Goal: Contribute content: Contribute content

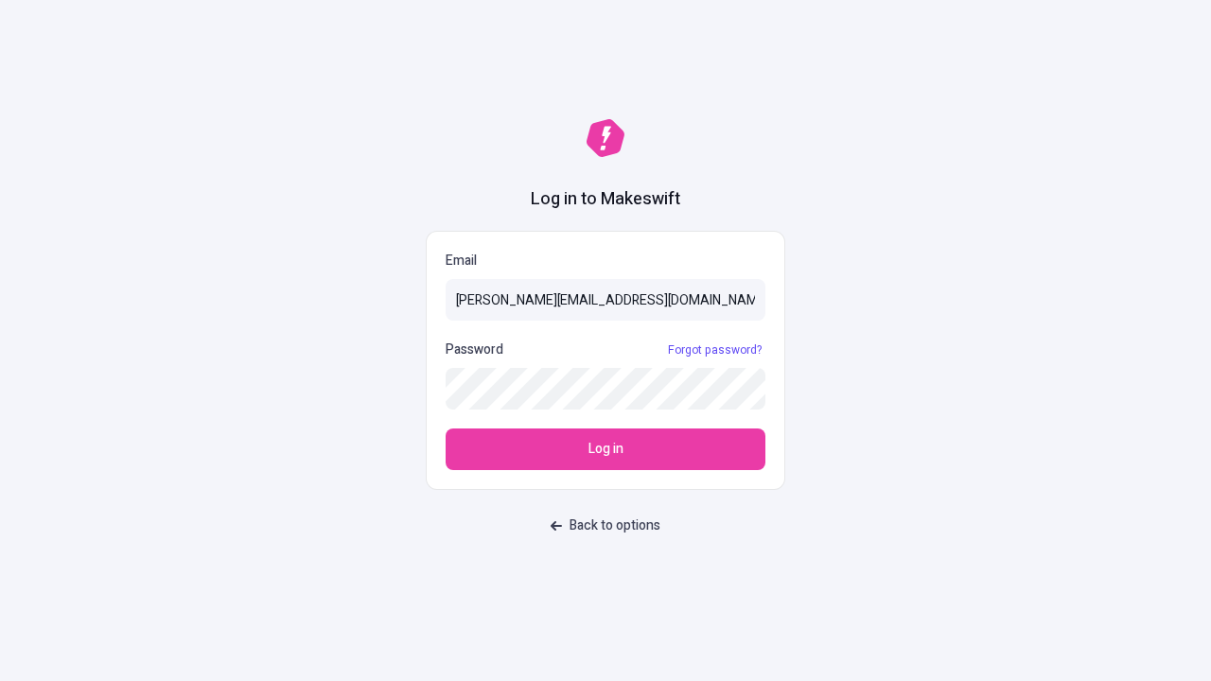
type input "[PERSON_NAME][EMAIL_ADDRESS][DOMAIN_NAME]"
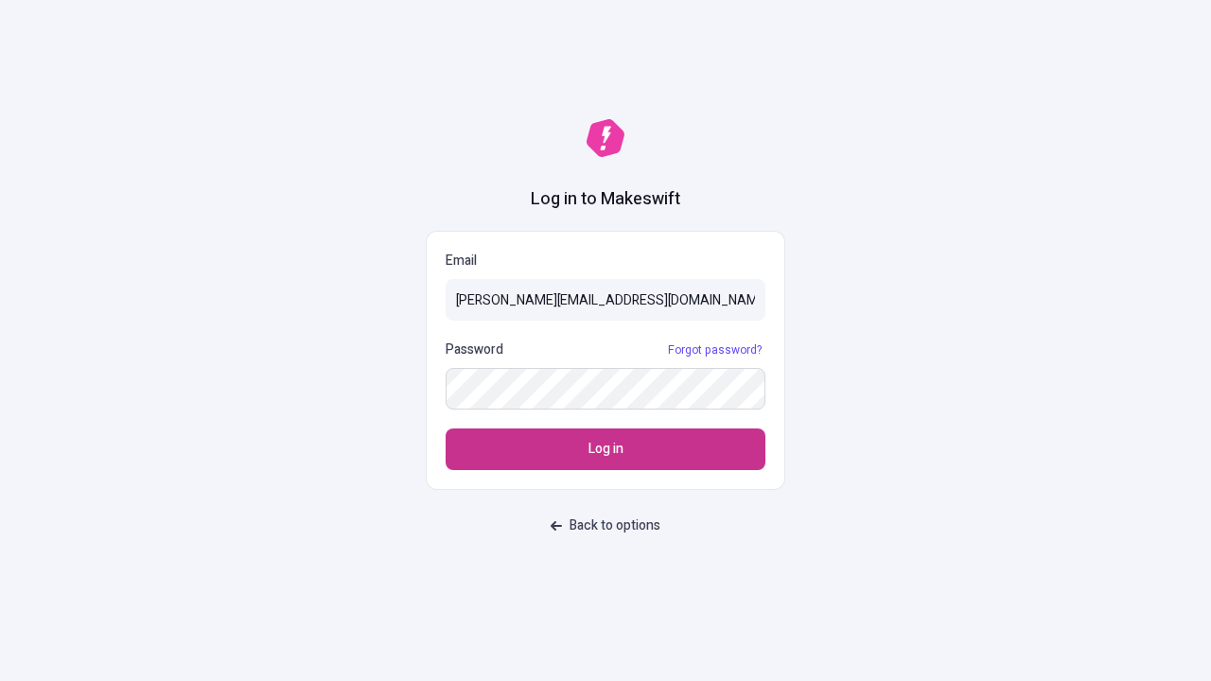
click at [605, 449] on span "Log in" at bounding box center [605, 449] width 35 height 21
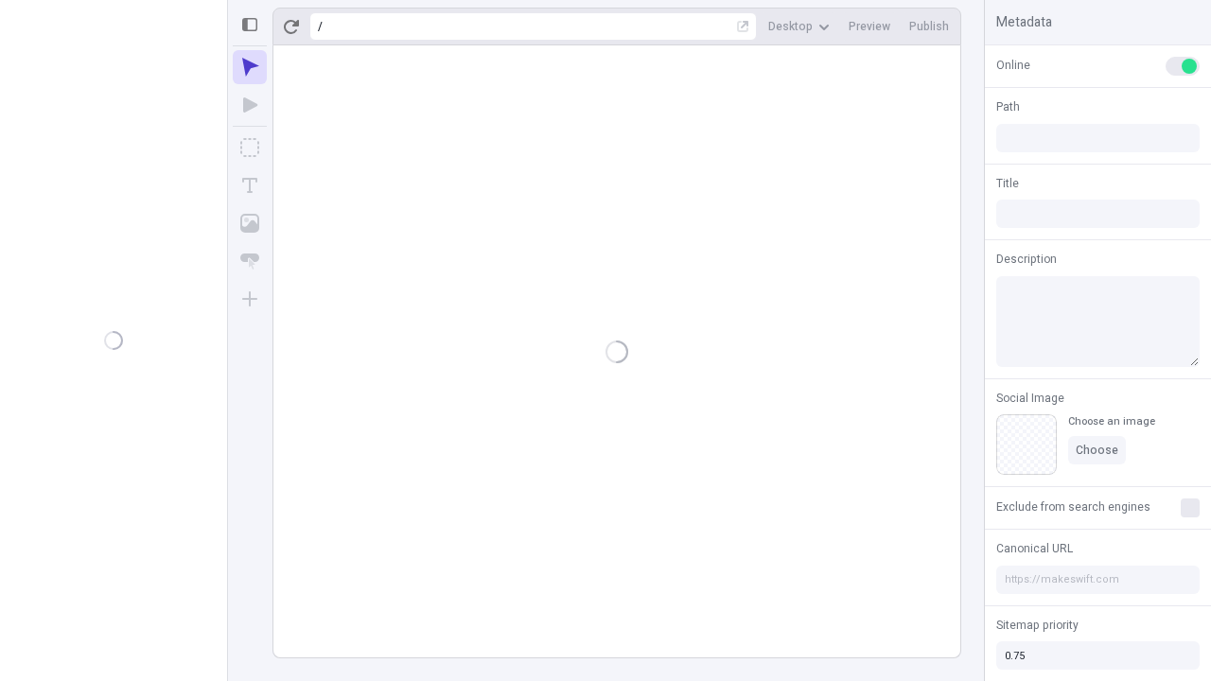
type input "/deep-link-stultus"
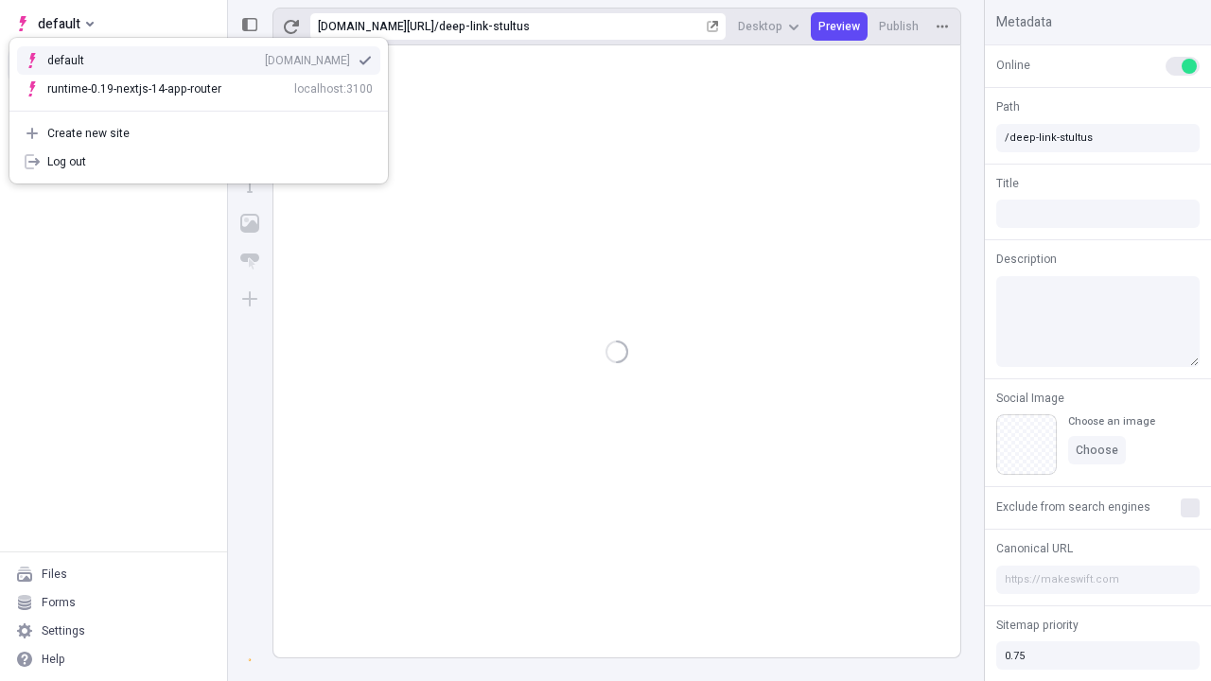
click at [265, 57] on div "qee9k4dy7d.staging.makeswift.site" at bounding box center [307, 60] width 85 height 15
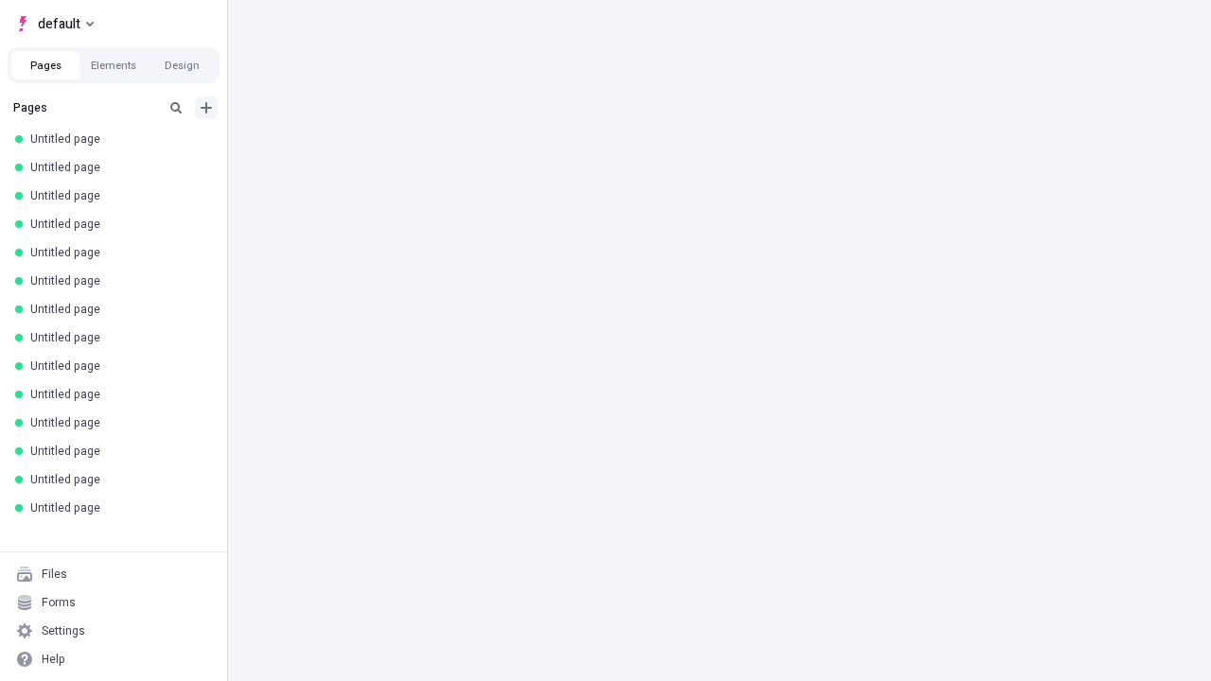
click at [206, 108] on icon "Add new" at bounding box center [206, 107] width 11 height 11
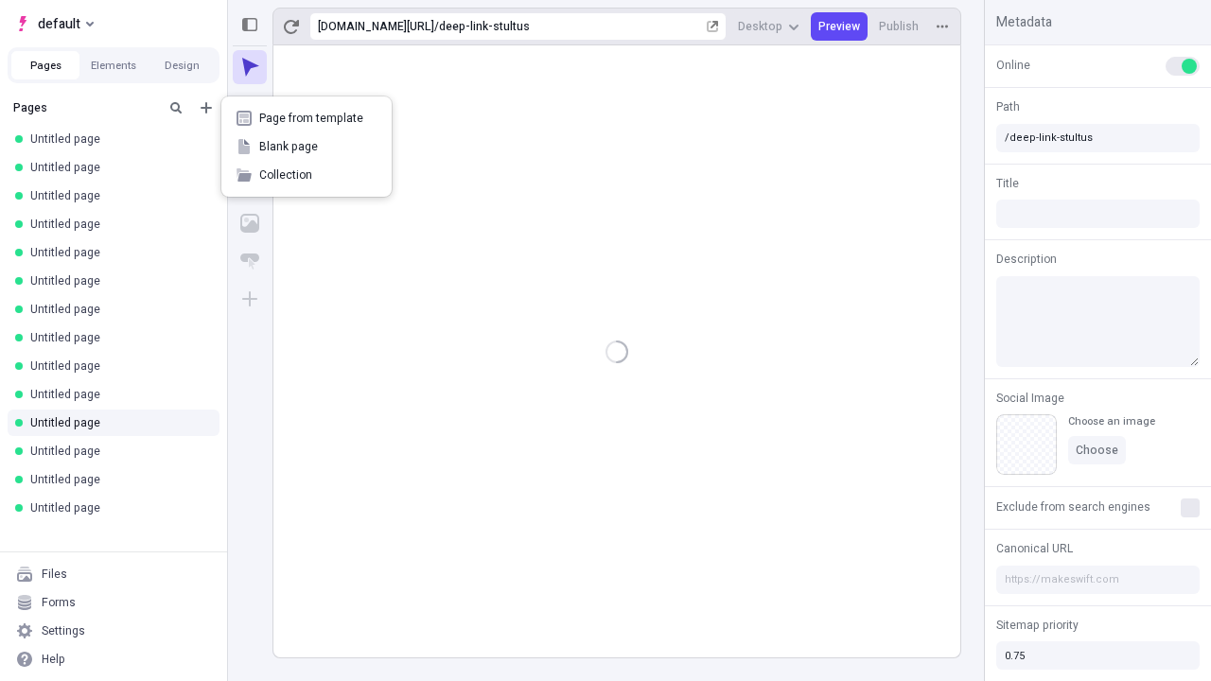
click at [306, 147] on span "Blank page" at bounding box center [317, 146] width 117 height 15
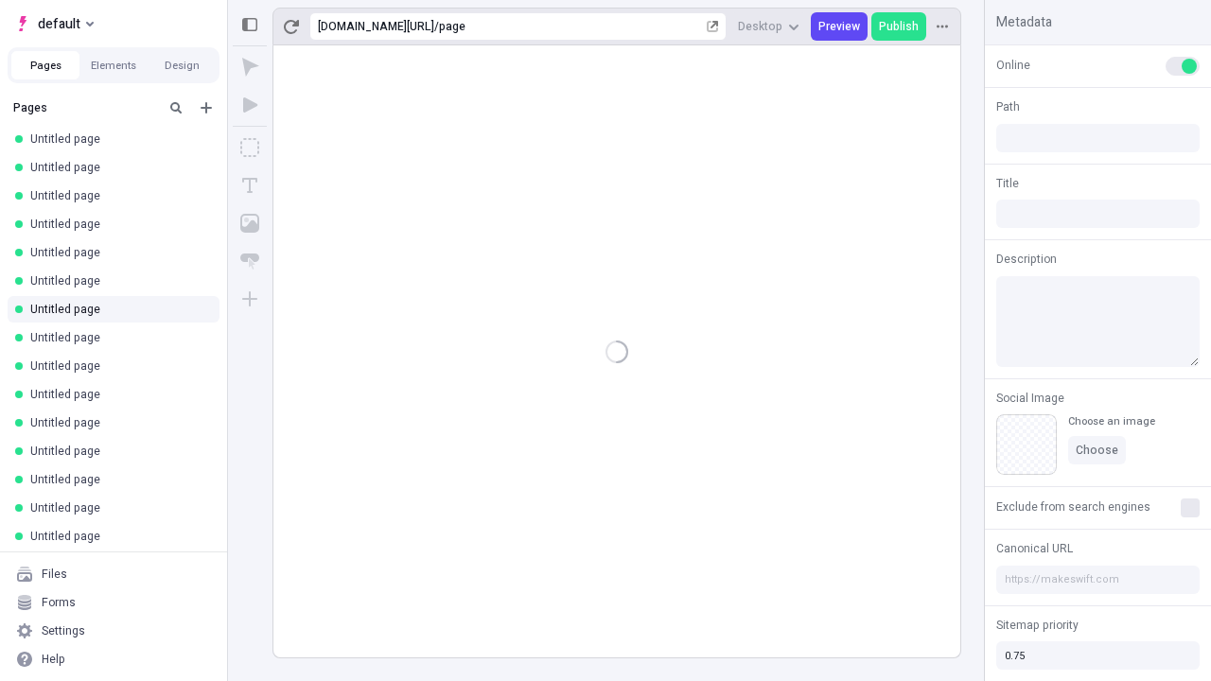
type input "/page"
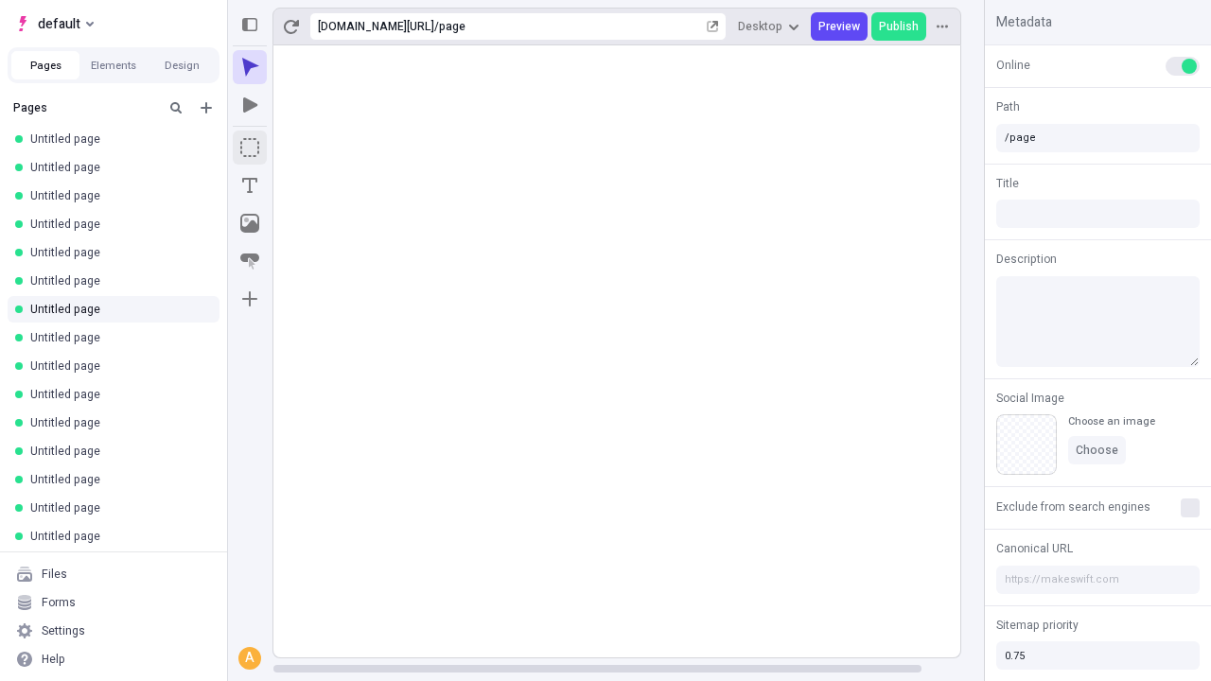
click at [250, 148] on icon "Box" at bounding box center [249, 147] width 19 height 19
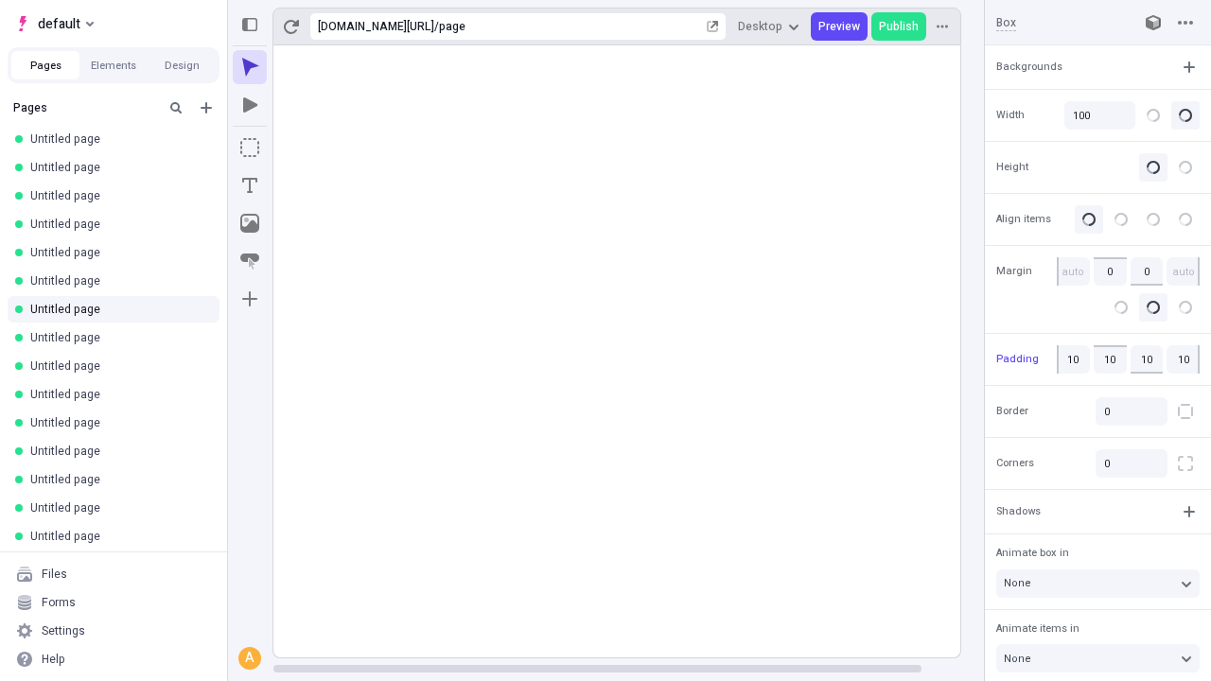
click at [250, 223] on icon "Image" at bounding box center [249, 223] width 19 height 19
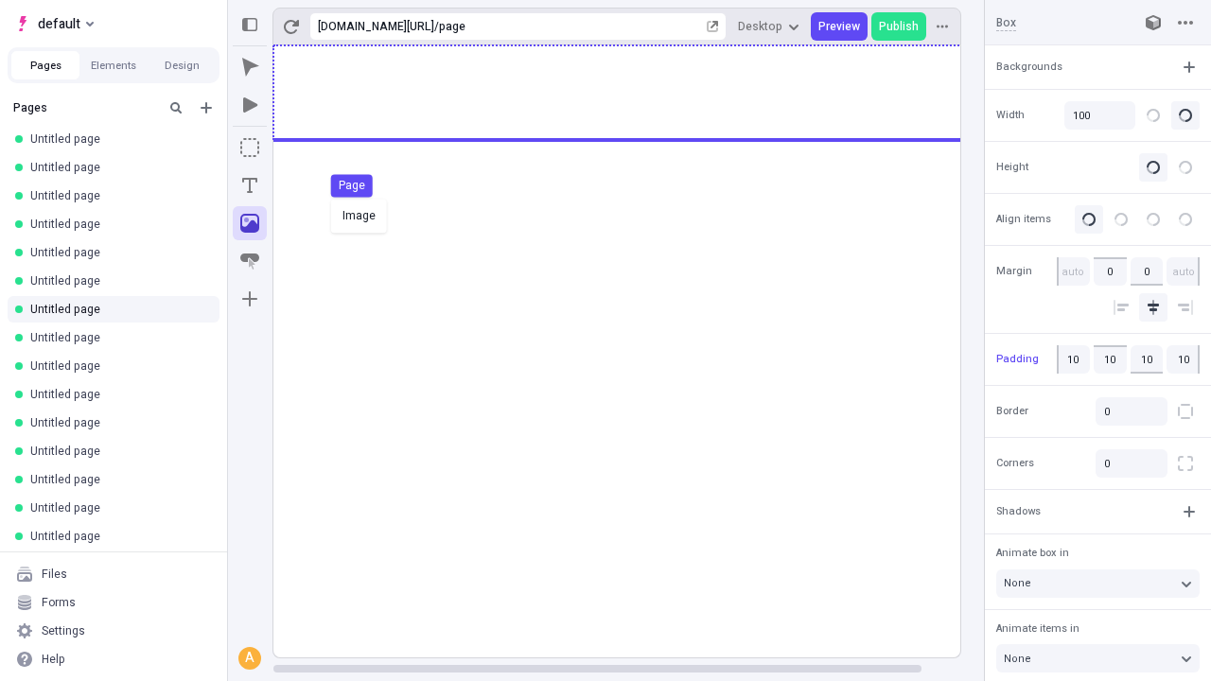
click at [636, 93] on div "Image Page" at bounding box center [605, 340] width 1211 height 681
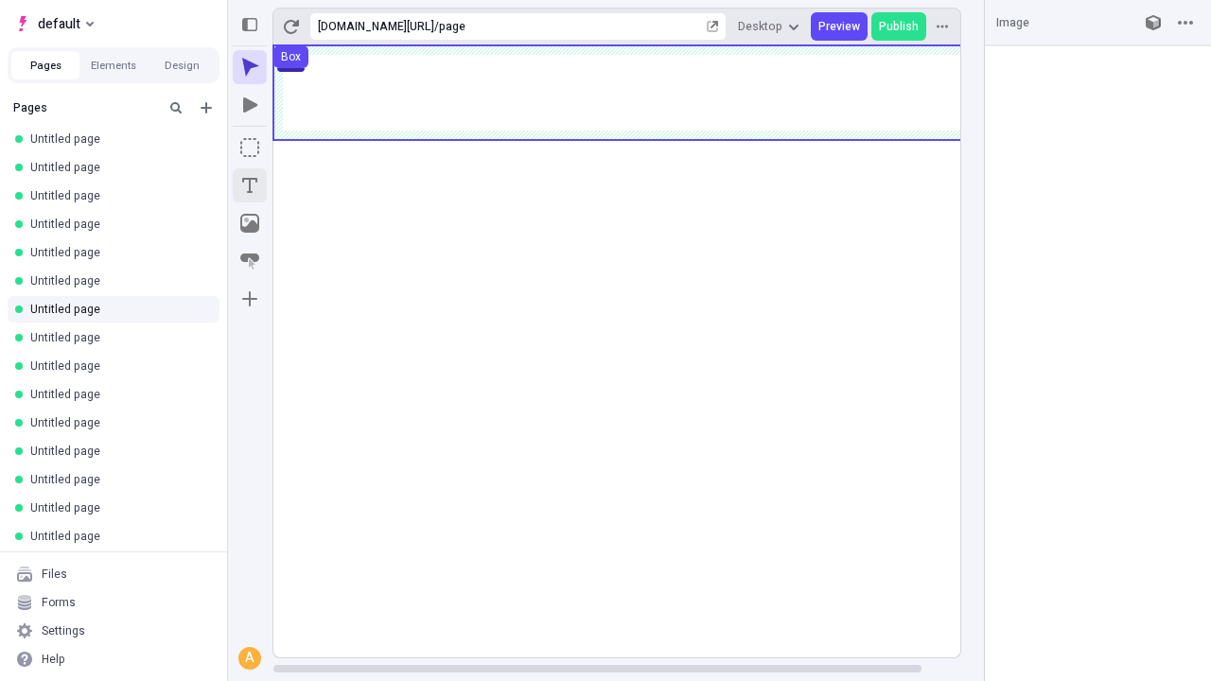
click at [250, 185] on icon "Text" at bounding box center [249, 185] width 15 height 15
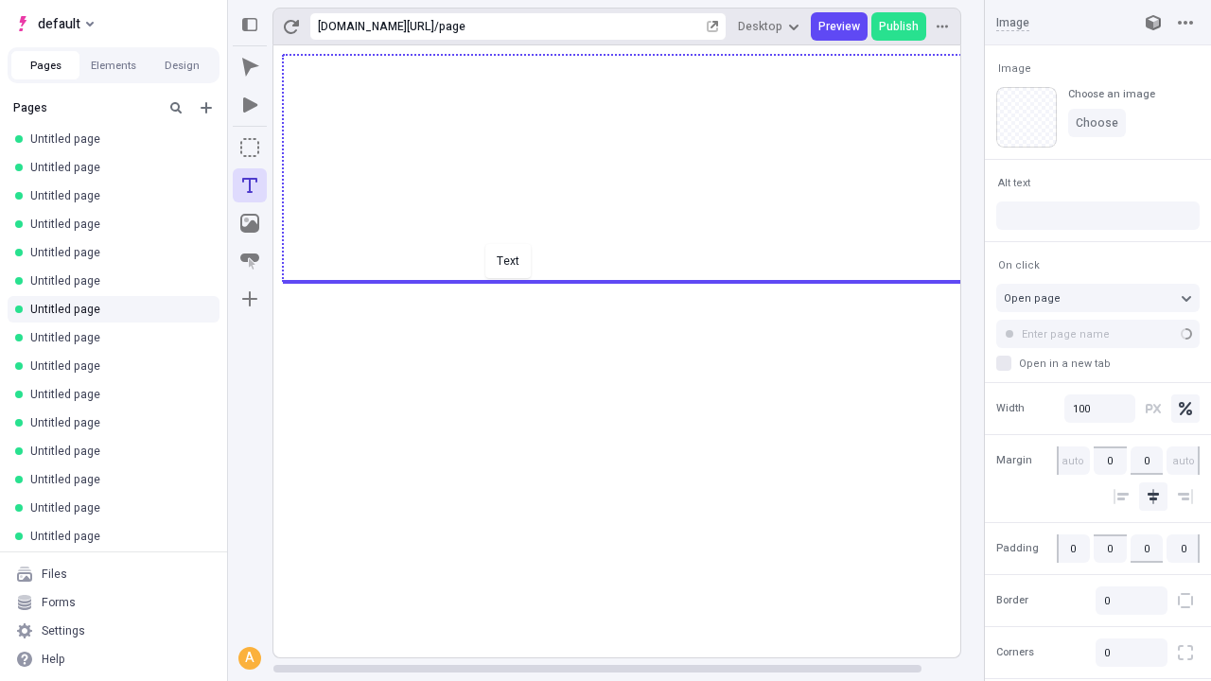
click at [636, 280] on div "Text" at bounding box center [605, 340] width 1211 height 681
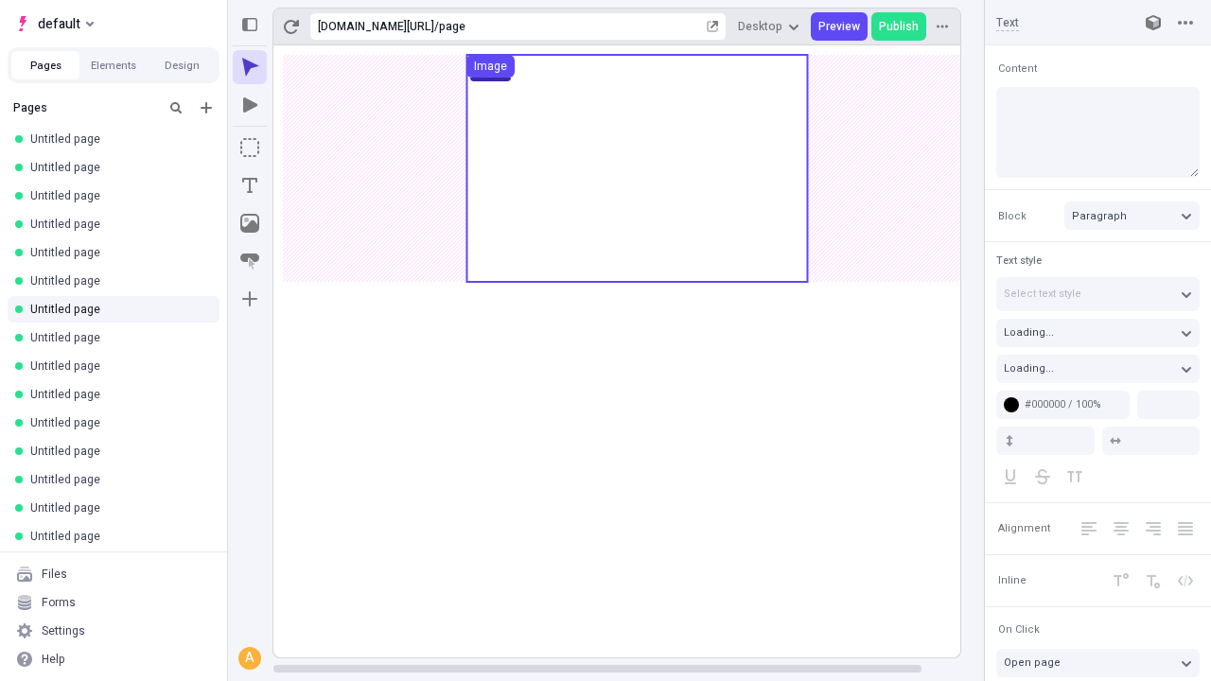
type input "18"
type input "1.5"
type textarea "Objectively morph multidisciplinary methodologies, then seamlessly right-shore …"
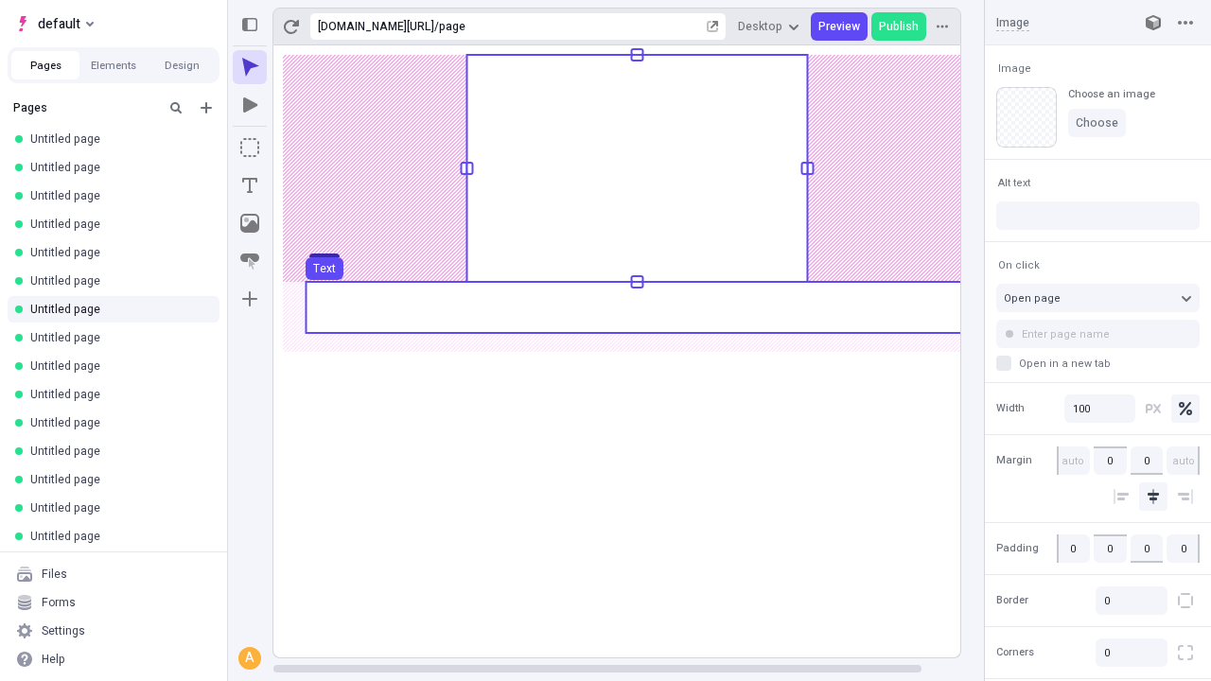
click at [636, 307] on use at bounding box center [636, 307] width 662 height 51
click at [636, 307] on rect at bounding box center [636, 351] width 727 height 612
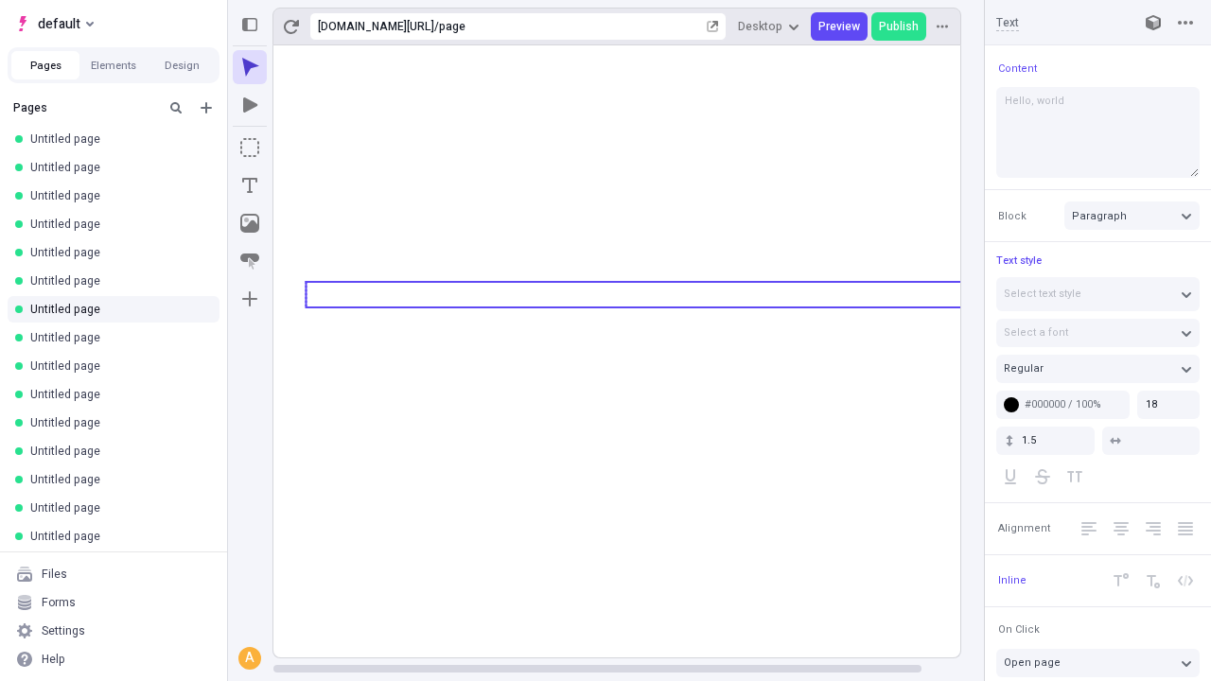
type textarea "Hello, world!"
click at [250, 223] on icon "Image" at bounding box center [249, 223] width 19 height 19
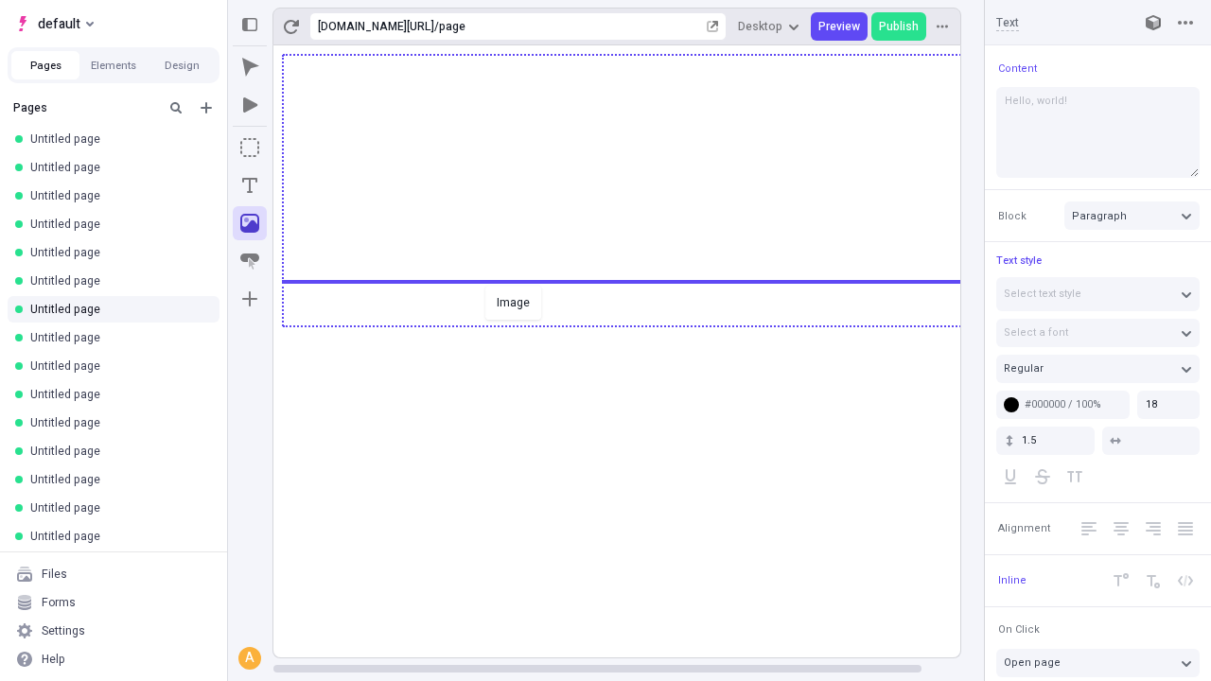
click at [636, 324] on div "Image" at bounding box center [605, 340] width 1211 height 681
